Goal: Transaction & Acquisition: Purchase product/service

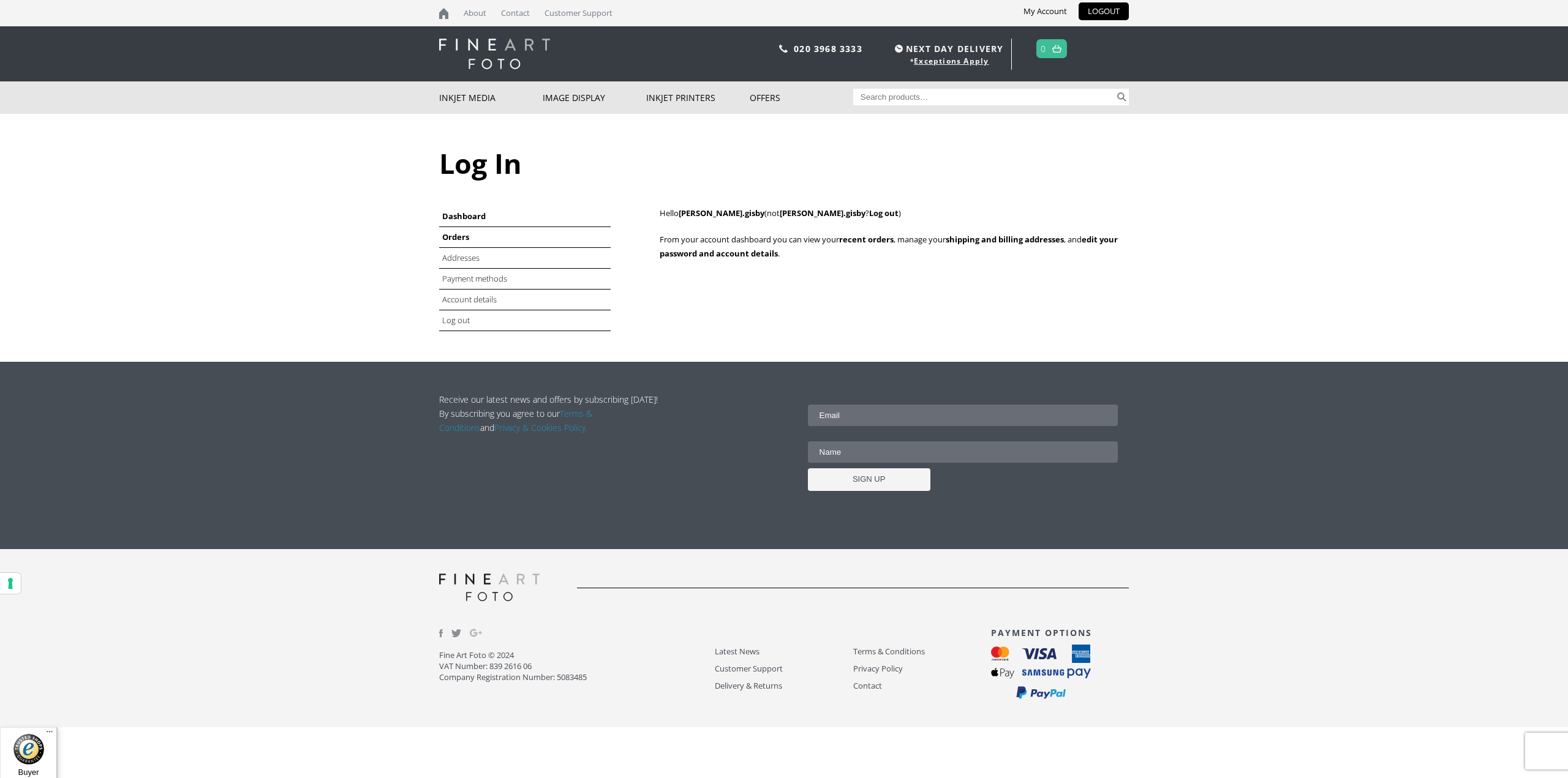
click at [453, 236] on link "Orders" at bounding box center [455, 237] width 27 height 11
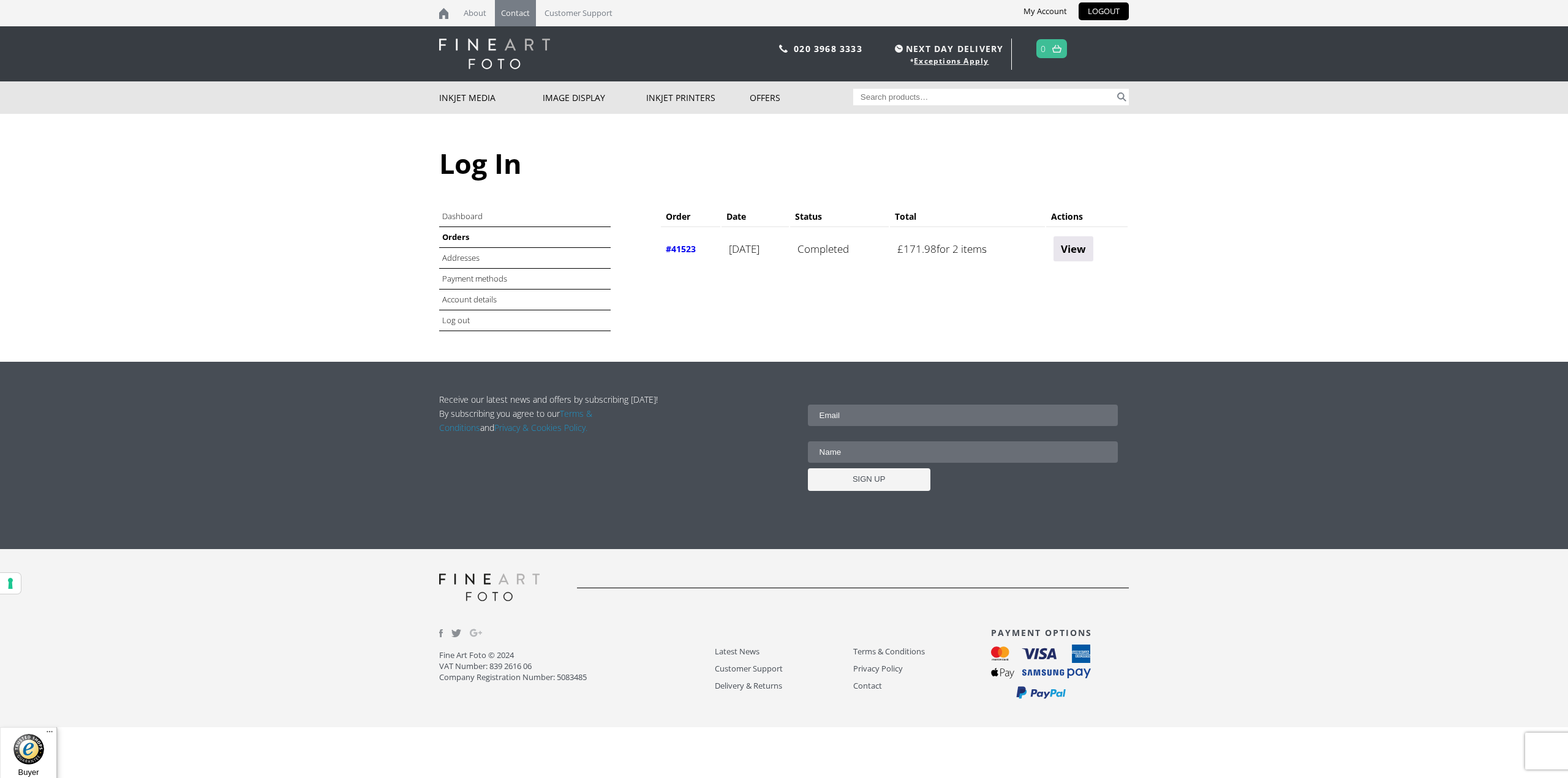
click at [523, 13] on link "Contact" at bounding box center [516, 13] width 41 height 26
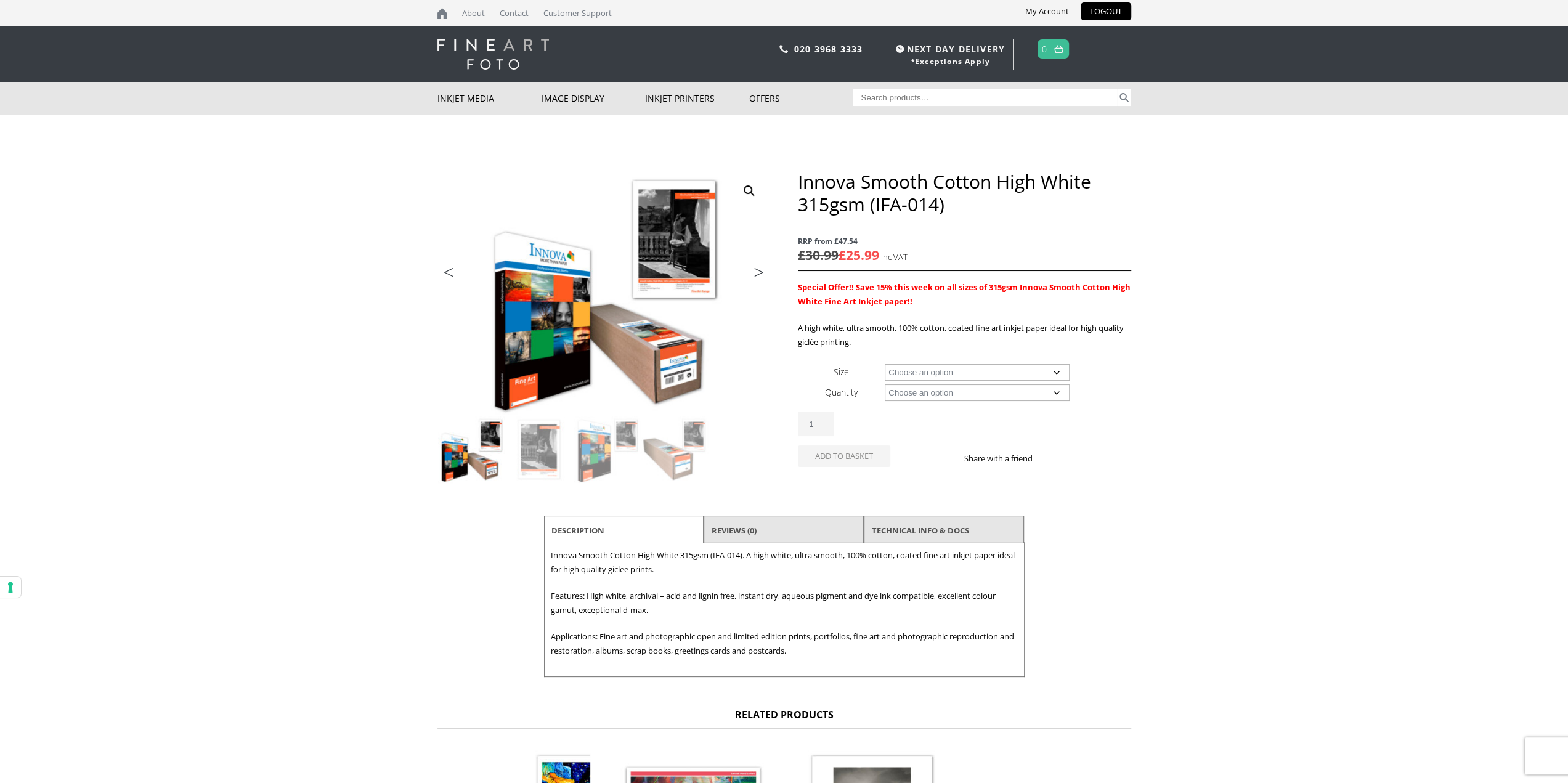
click at [923, 366] on select "Choose an option A4 Sheet A3 Sheet A3+ Sheet A2 Sheet 17" Wide Roll 24" Wide Ro…" at bounding box center [977, 372] width 185 height 17
click at [885, 364] on select "Choose an option A4 Sheet A3 Sheet A3+ Sheet A2 Sheet 17" Wide Roll 24" Wide Ro…" at bounding box center [977, 372] width 185 height 17
select select "17-wide-roll"
click at [929, 395] on select "Choose an option 15m" at bounding box center [977, 393] width 185 height 17
select select "15m"
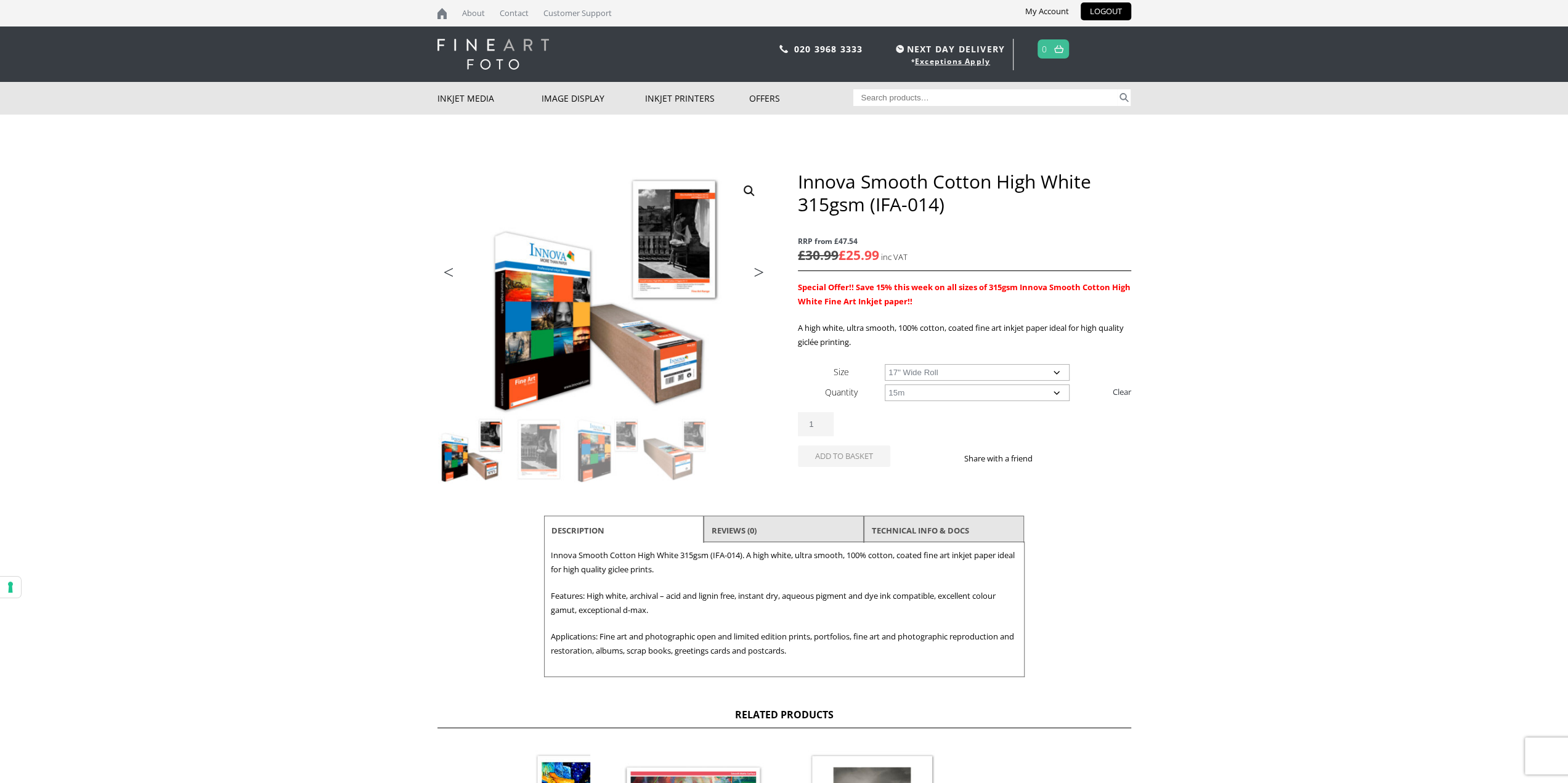
click at [885, 384] on select "Choose an option 15m" at bounding box center [977, 393] width 185 height 17
select select "17-wide-roll"
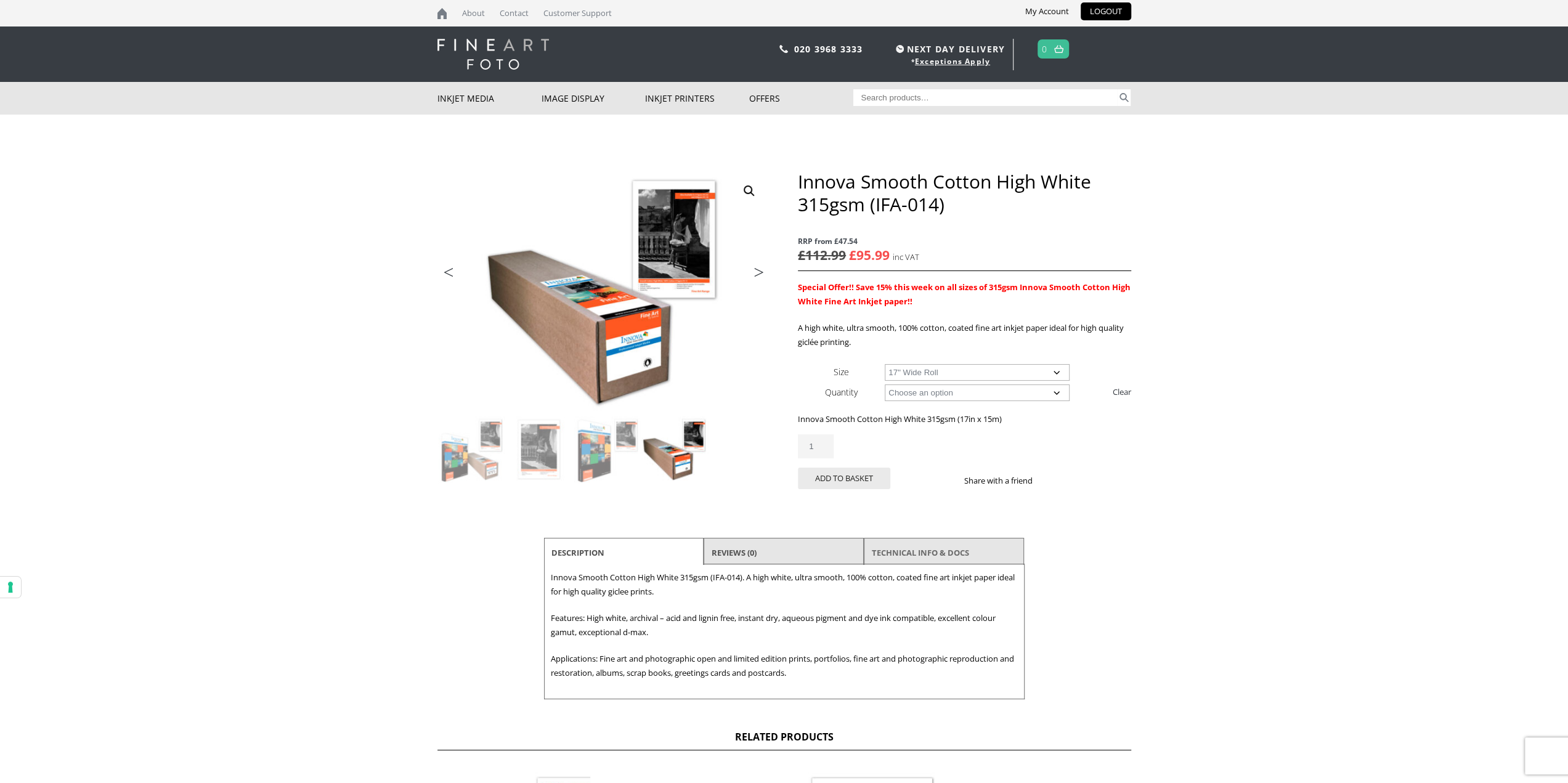
click at [928, 550] on link "TECHNICAL INFO & DOCS" at bounding box center [920, 552] width 98 height 22
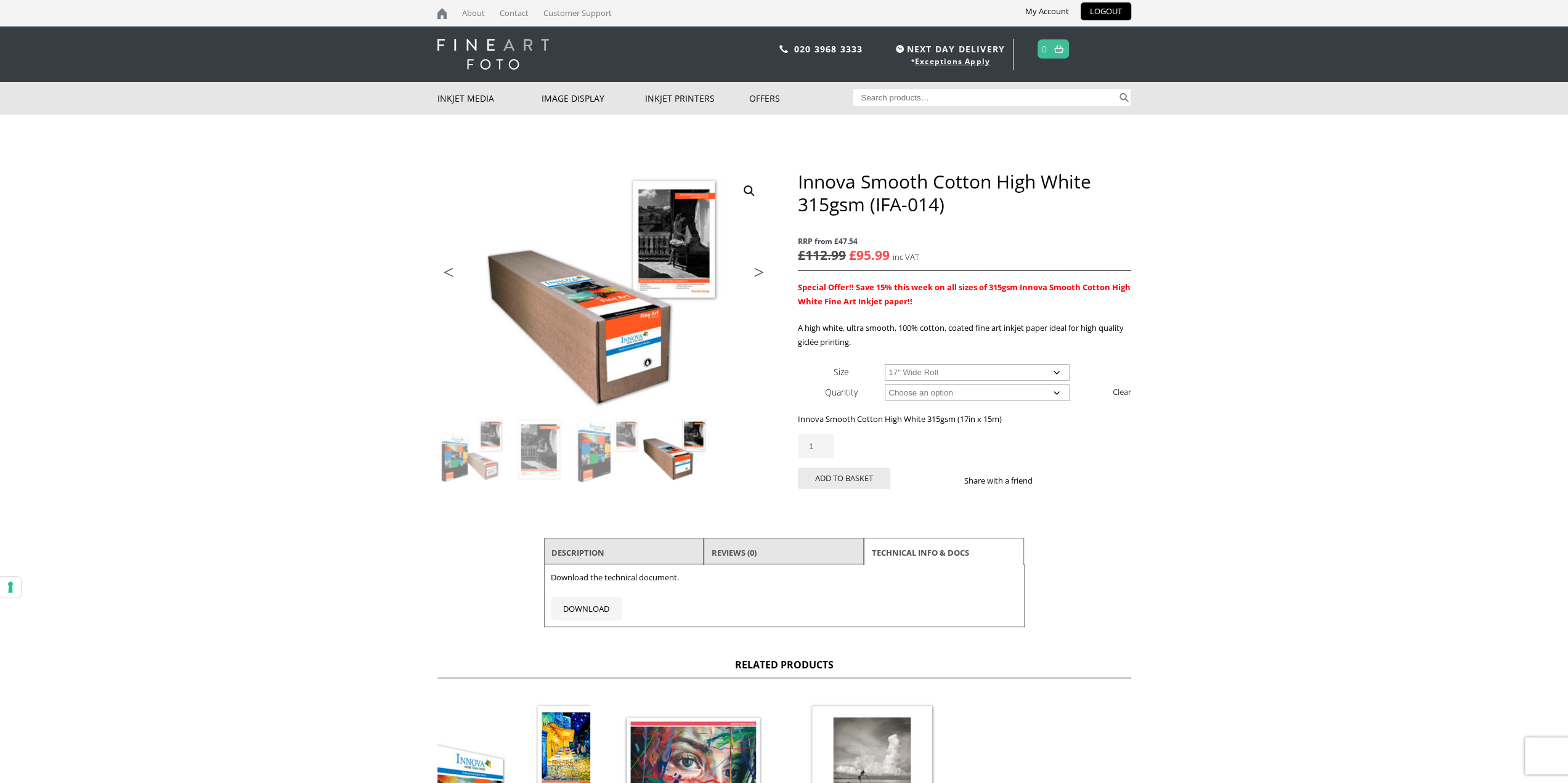
click at [811, 555] on li "Reviews (0)" at bounding box center [783, 552] width 160 height 30
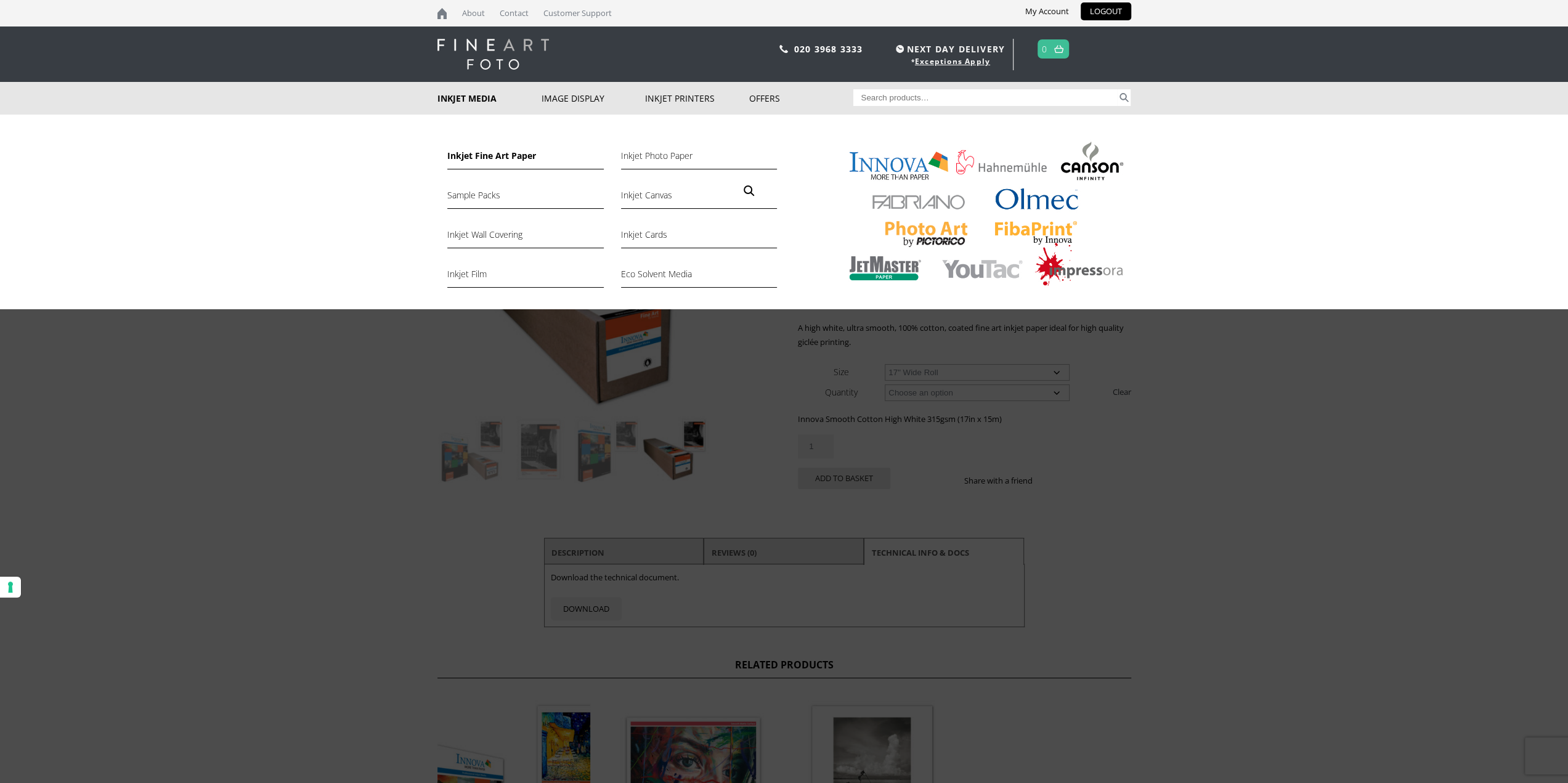
click at [456, 161] on link "Inkjet Fine Art Paper" at bounding box center [525, 159] width 156 height 21
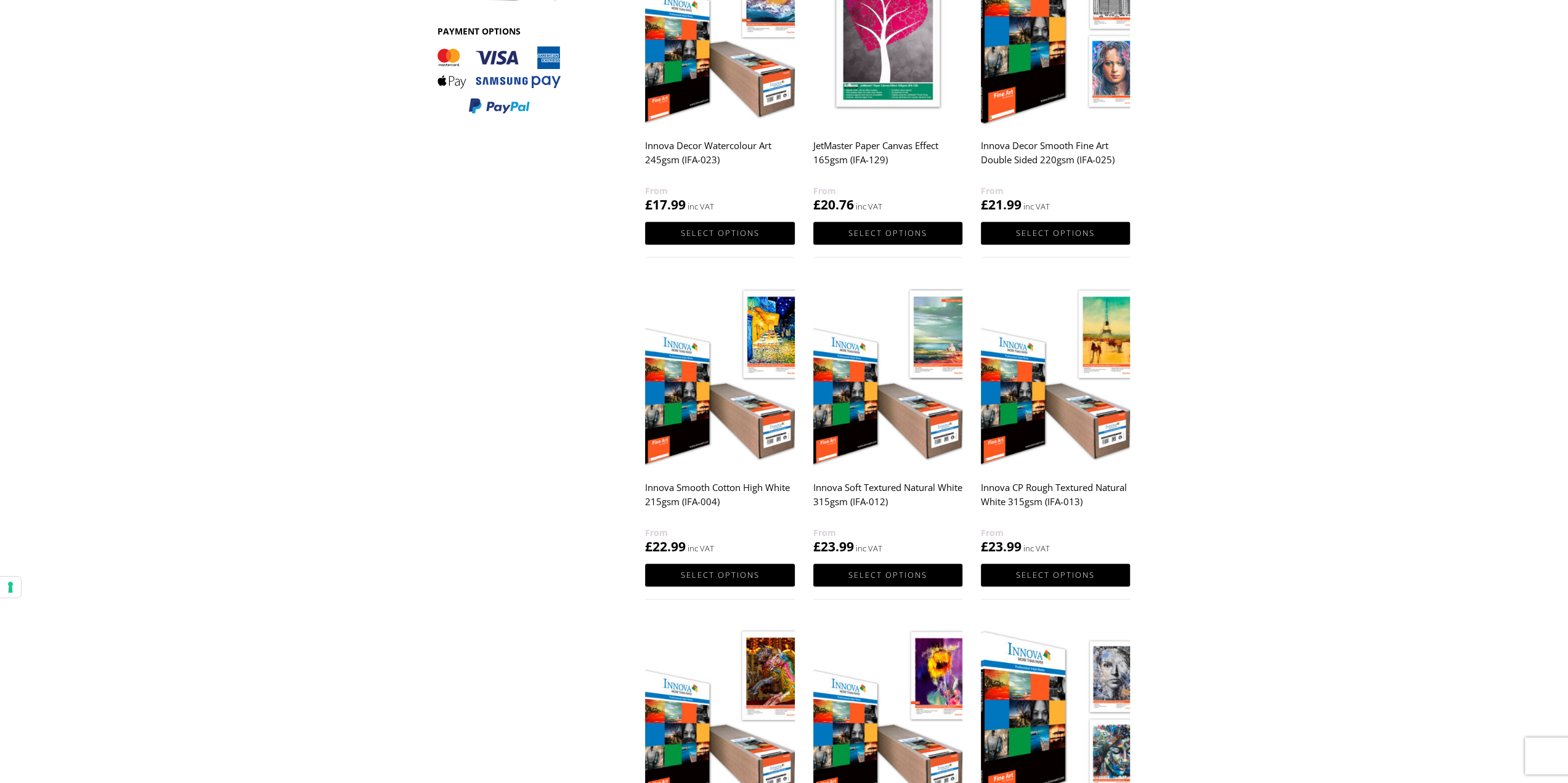
scroll to position [678, 0]
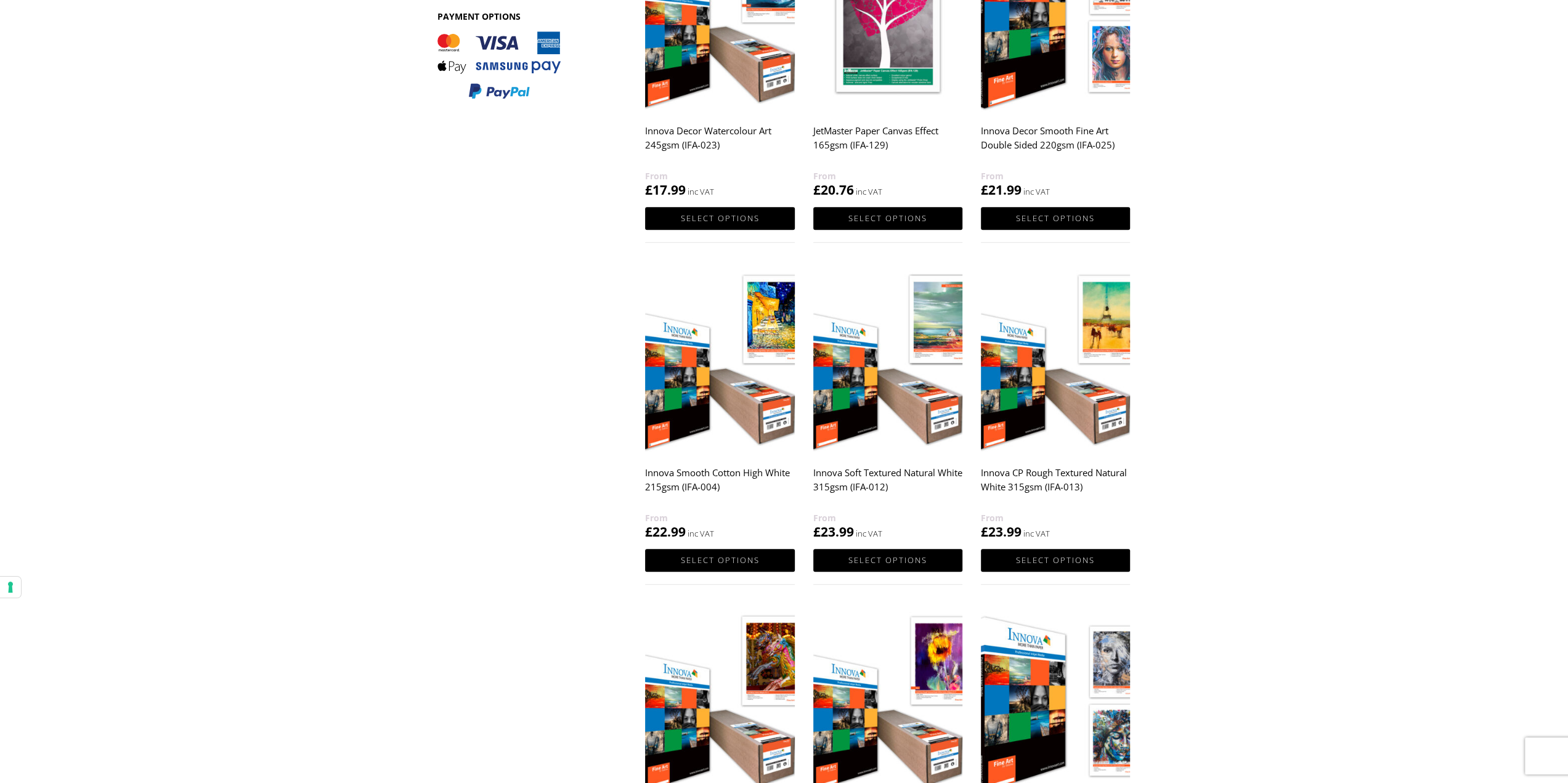
click at [882, 421] on img at bounding box center [887, 360] width 149 height 187
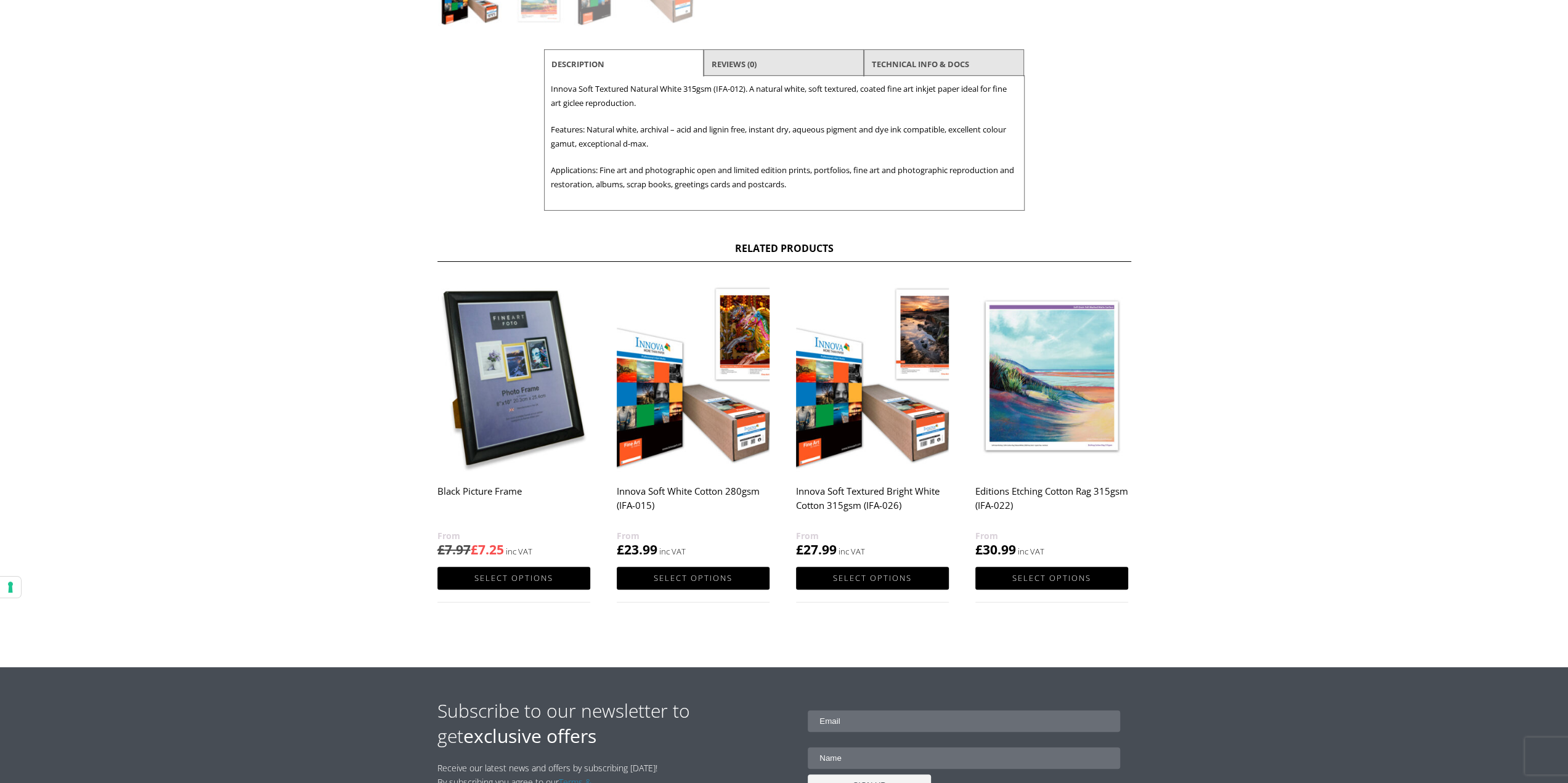
scroll to position [493, 0]
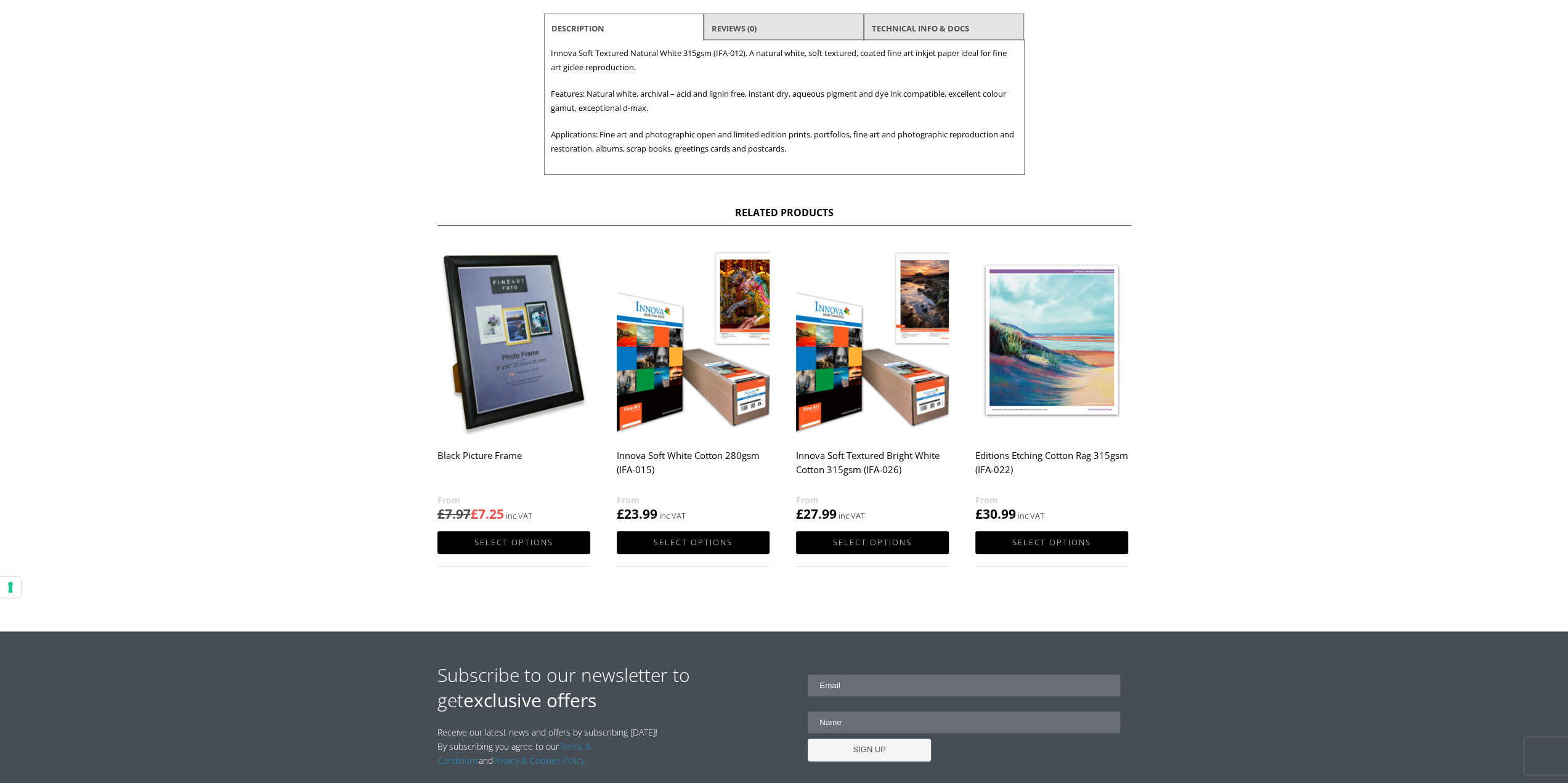
click at [710, 385] on img at bounding box center [693, 340] width 153 height 191
